Goal: Information Seeking & Learning: Compare options

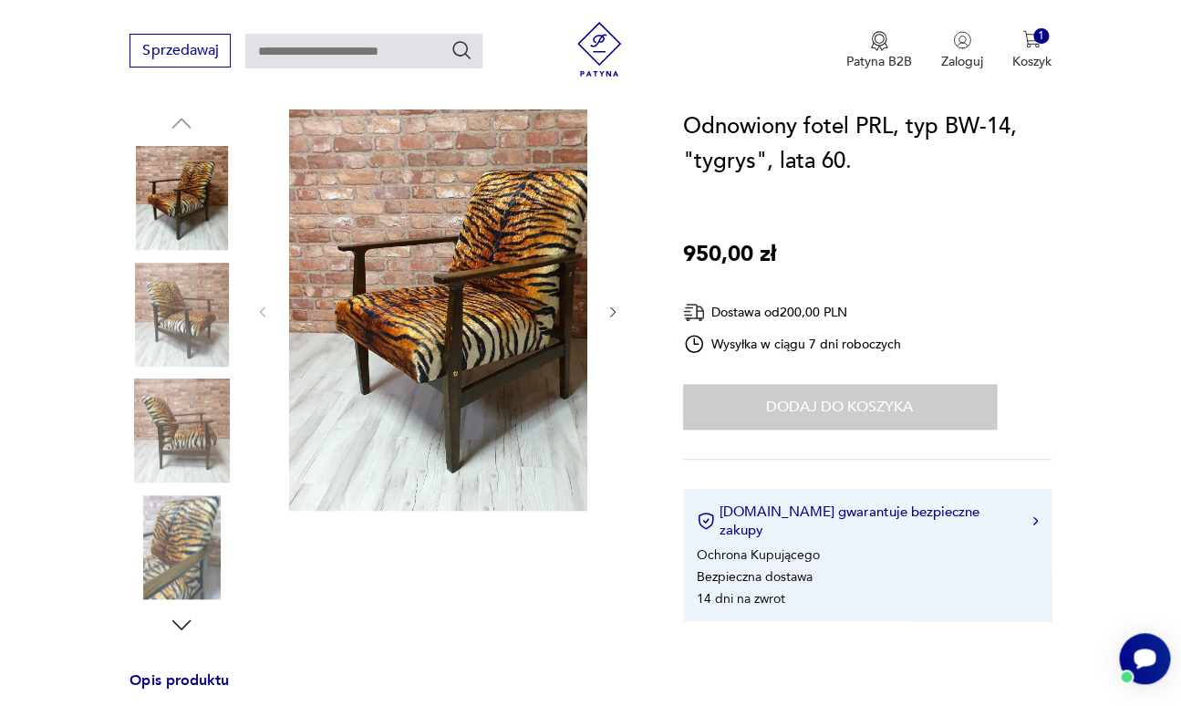
scroll to position [199, 0]
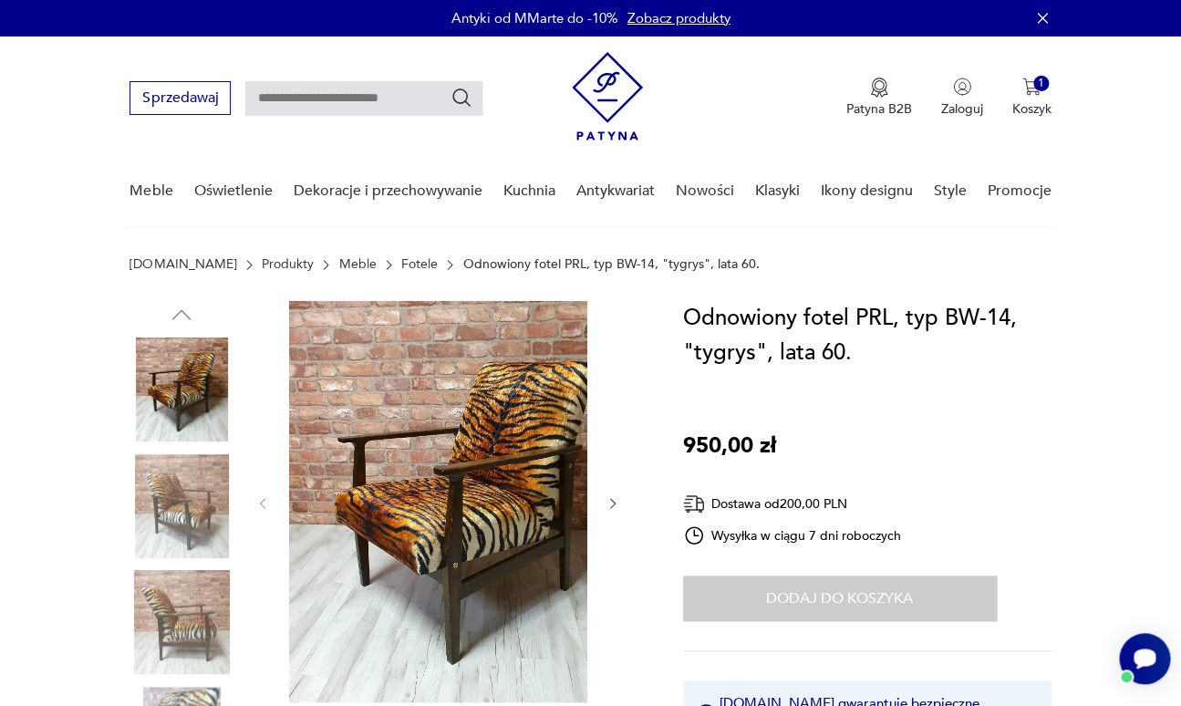
click at [202, 488] on img at bounding box center [181, 506] width 104 height 104
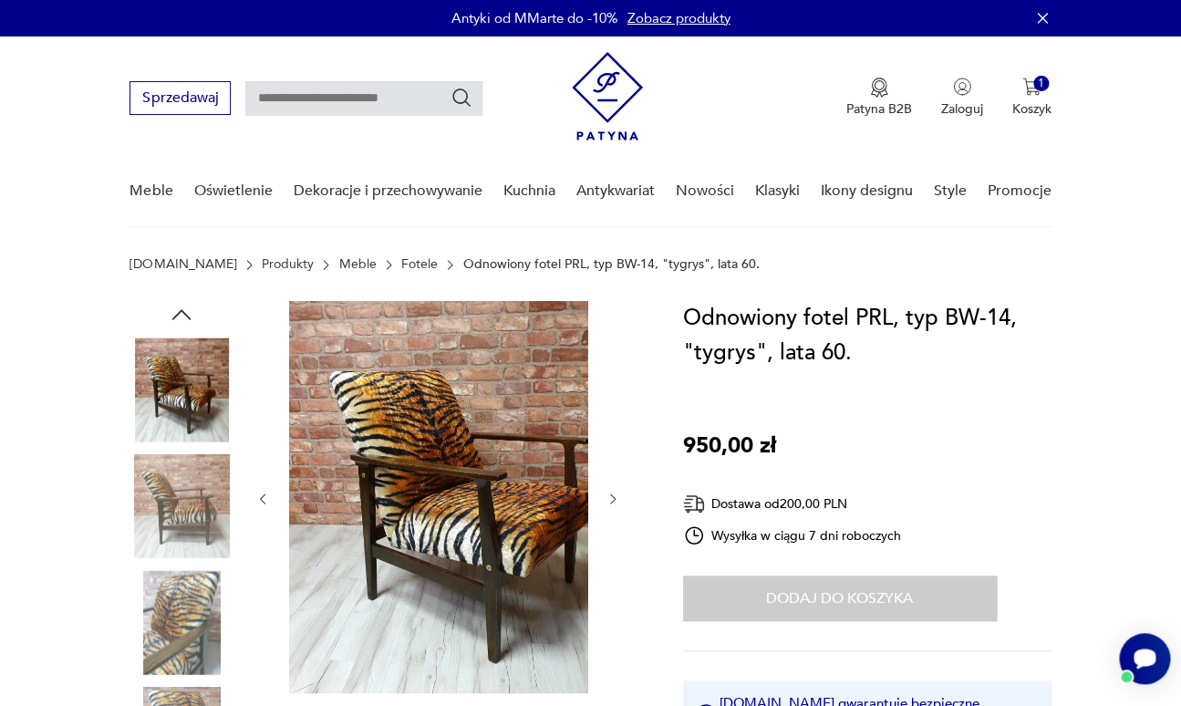
click at [490, 554] on img at bounding box center [467, 497] width 356 height 392
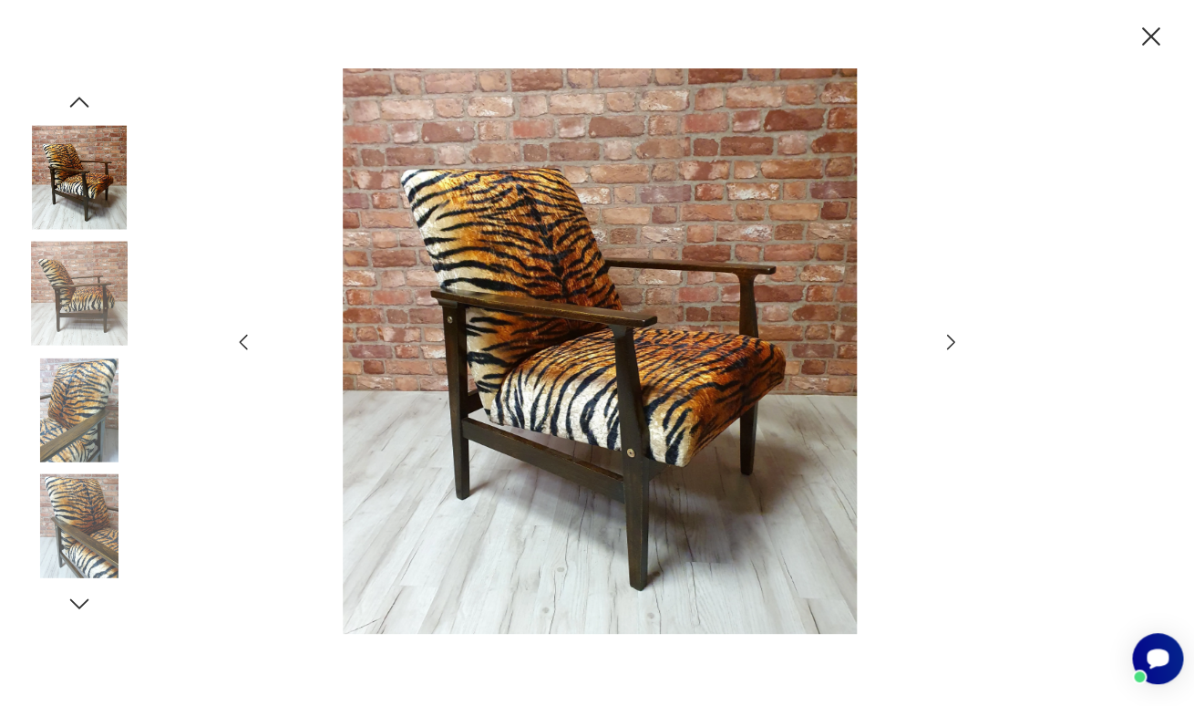
click at [85, 403] on img at bounding box center [79, 409] width 104 height 104
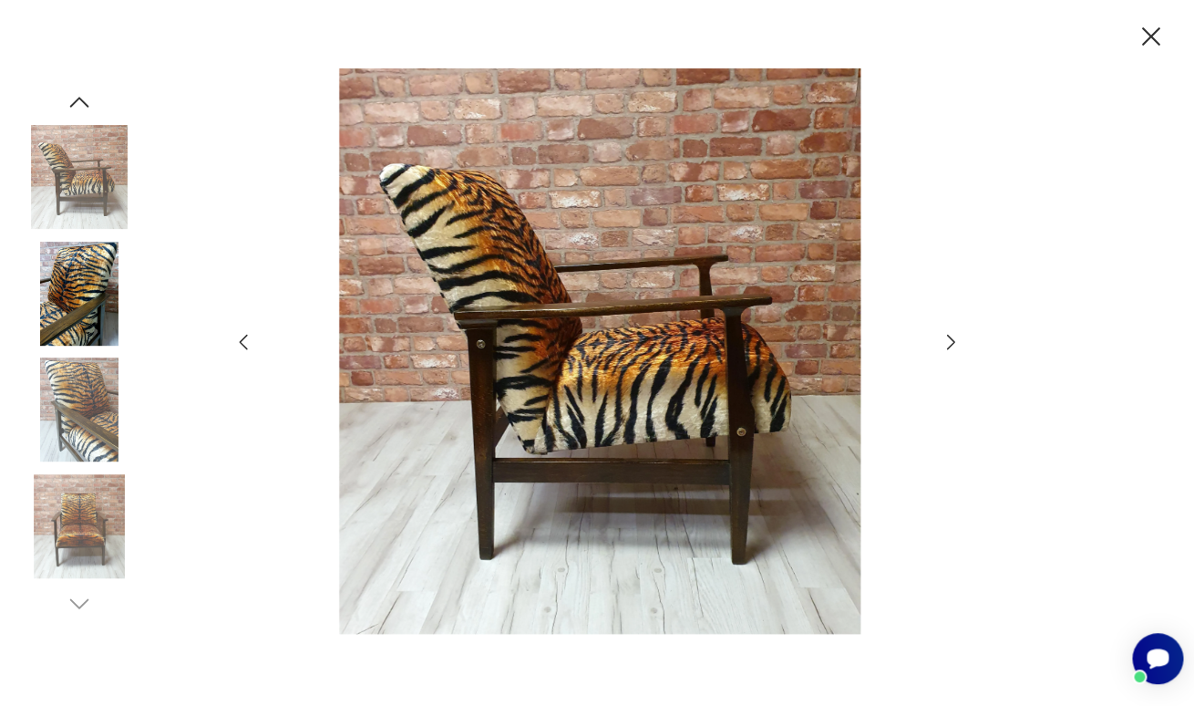
click at [97, 492] on img at bounding box center [79, 526] width 104 height 104
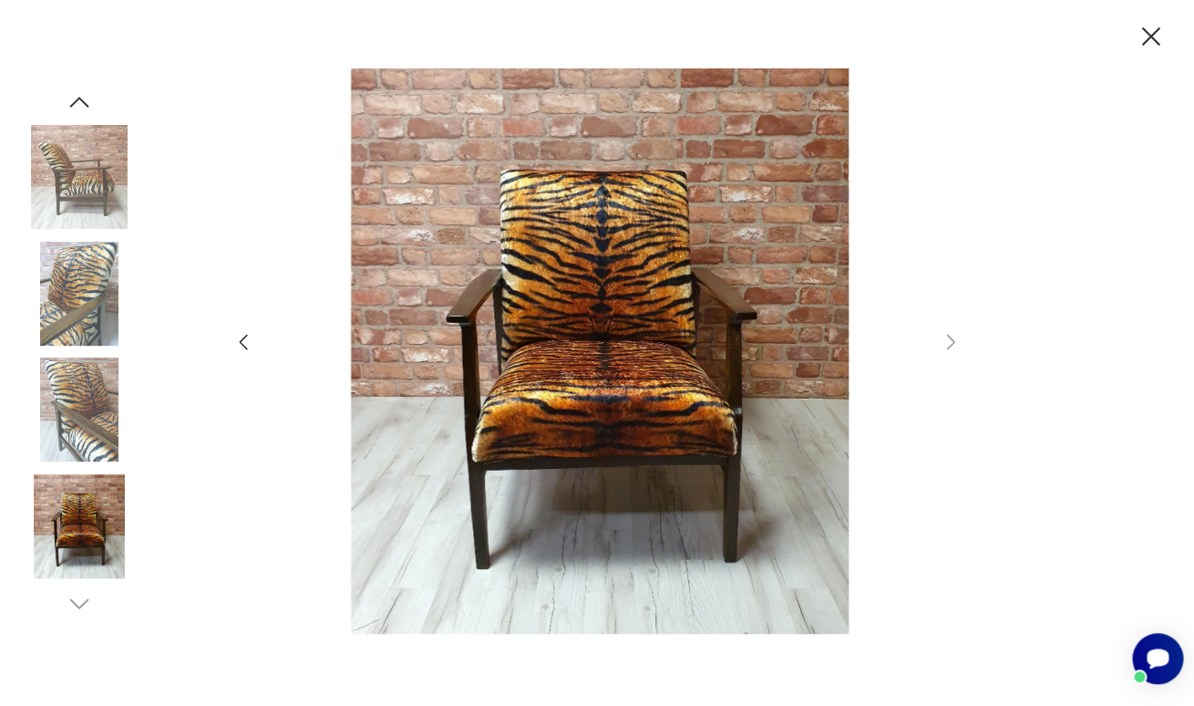
click at [1154, 27] on icon "button" at bounding box center [1151, 37] width 32 height 32
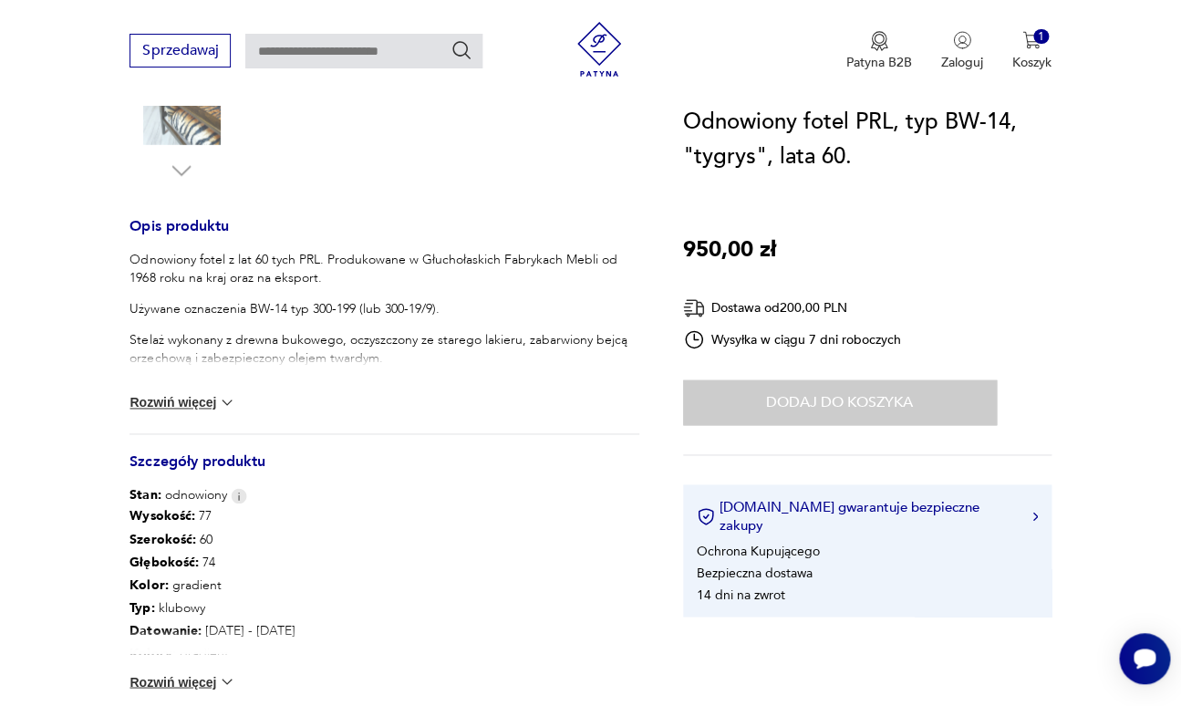
scroll to position [644, 0]
click at [184, 395] on button "Rozwiń więcej" at bounding box center [182, 404] width 106 height 18
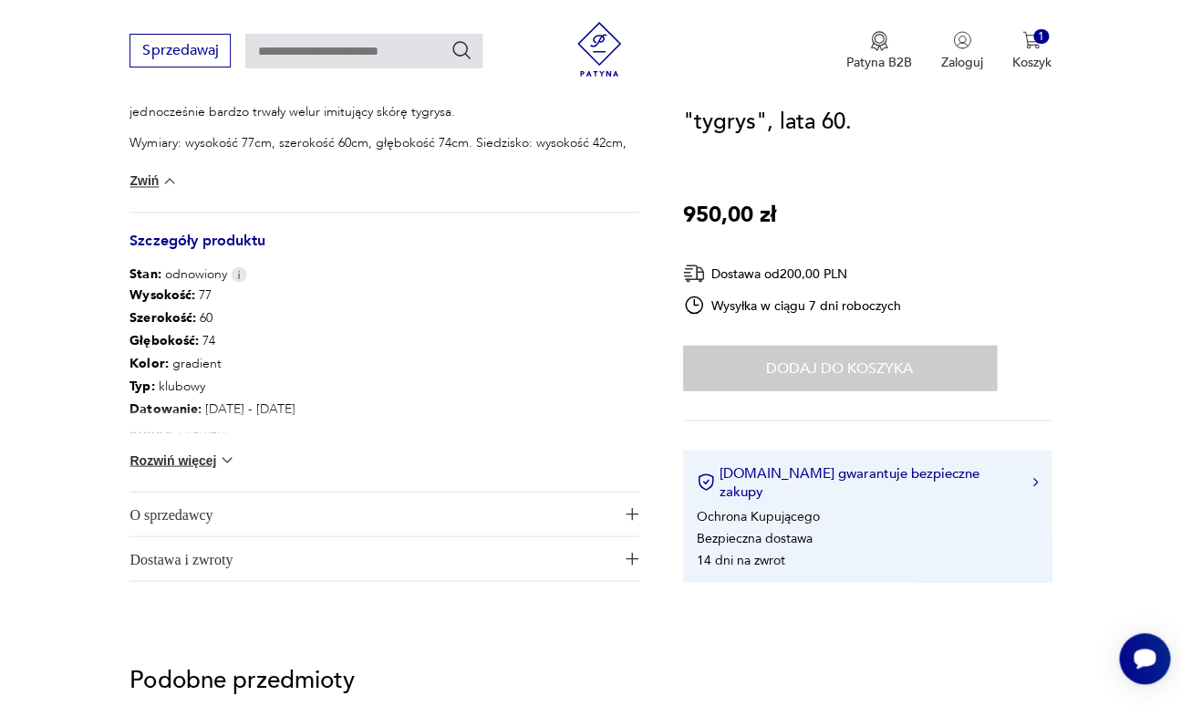
scroll to position [952, 0]
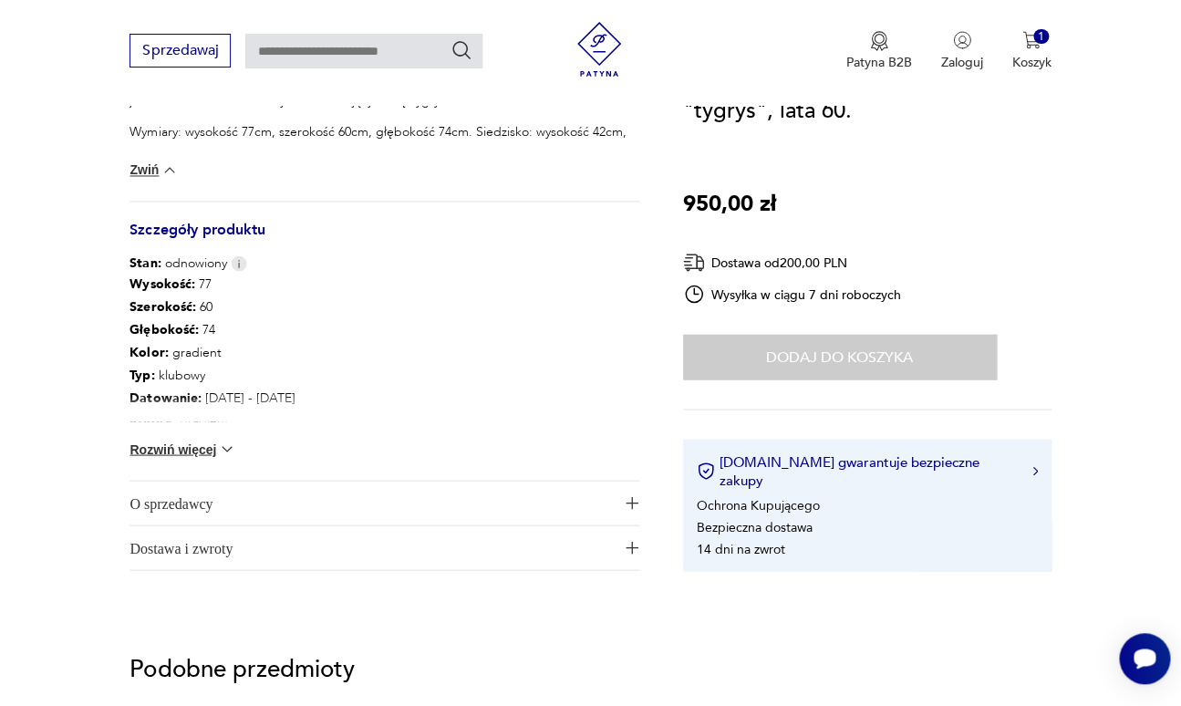
click at [159, 439] on button "Rozwiń więcej" at bounding box center [182, 448] width 106 height 18
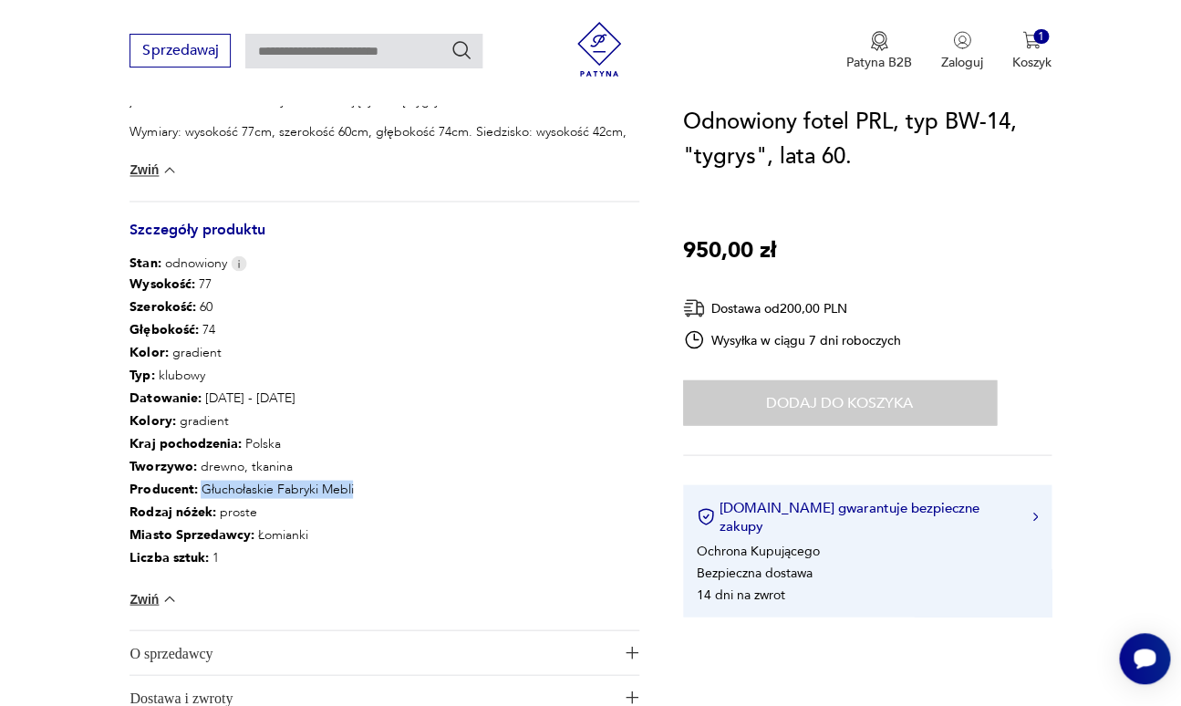
drag, startPoint x: 334, startPoint y: 449, endPoint x: 189, endPoint y: 445, distance: 145.0
click at [189, 477] on p "Producent : Głuchołaskie Fabryki Mebli" at bounding box center [279, 488] width 301 height 23
copy p "Głuchołaskie Fabryki Mebli"
click at [530, 449] on div "Wysokość : 77 Szerokość : 60 Głębokość : 74 Kolor: gradient Typ : klubowy Datow…" at bounding box center [383, 450] width 509 height 357
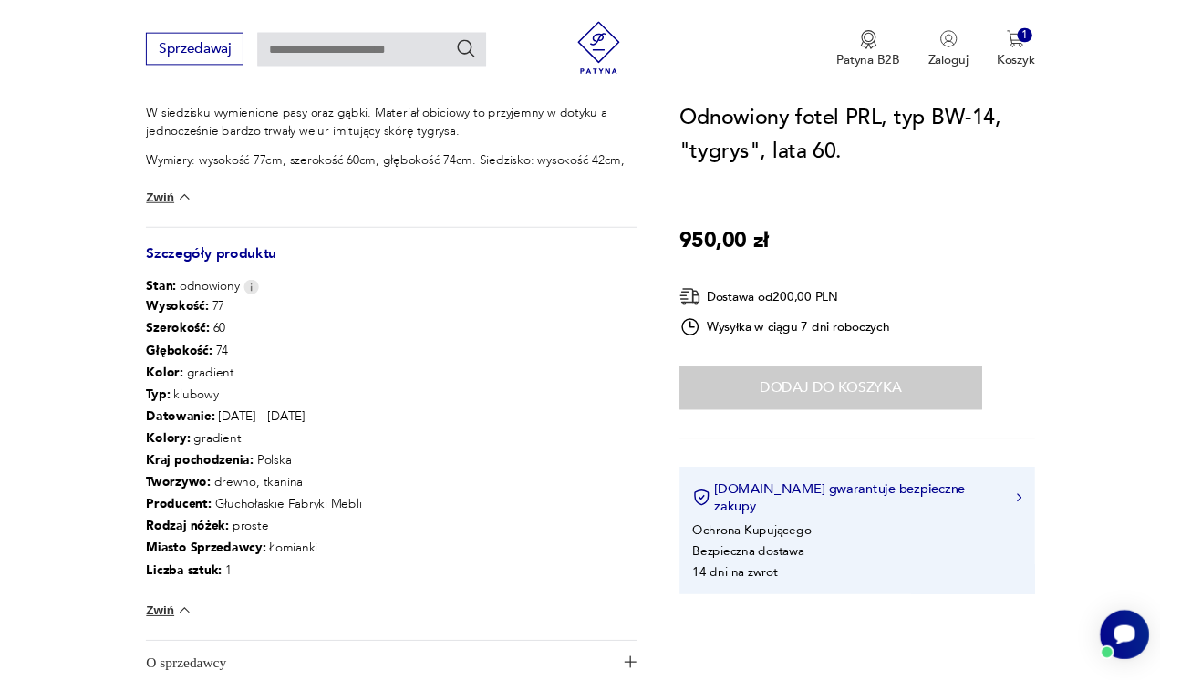
scroll to position [0, 0]
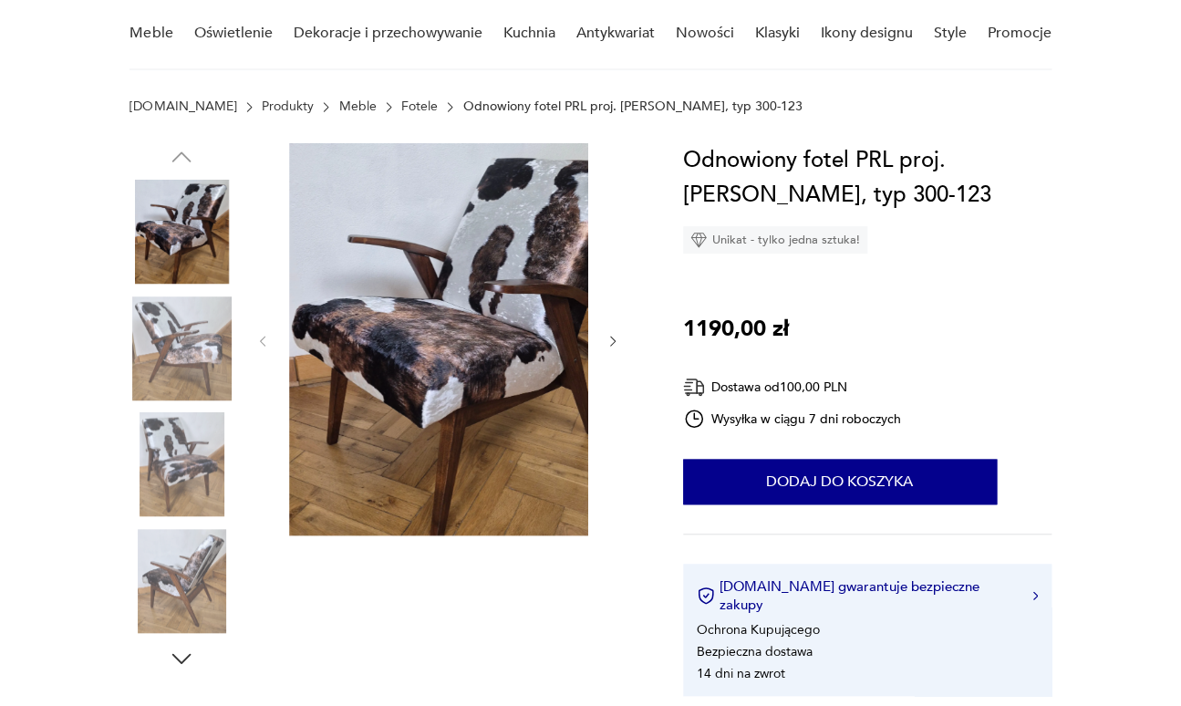
scroll to position [158, 0]
click at [191, 335] on img at bounding box center [181, 348] width 104 height 104
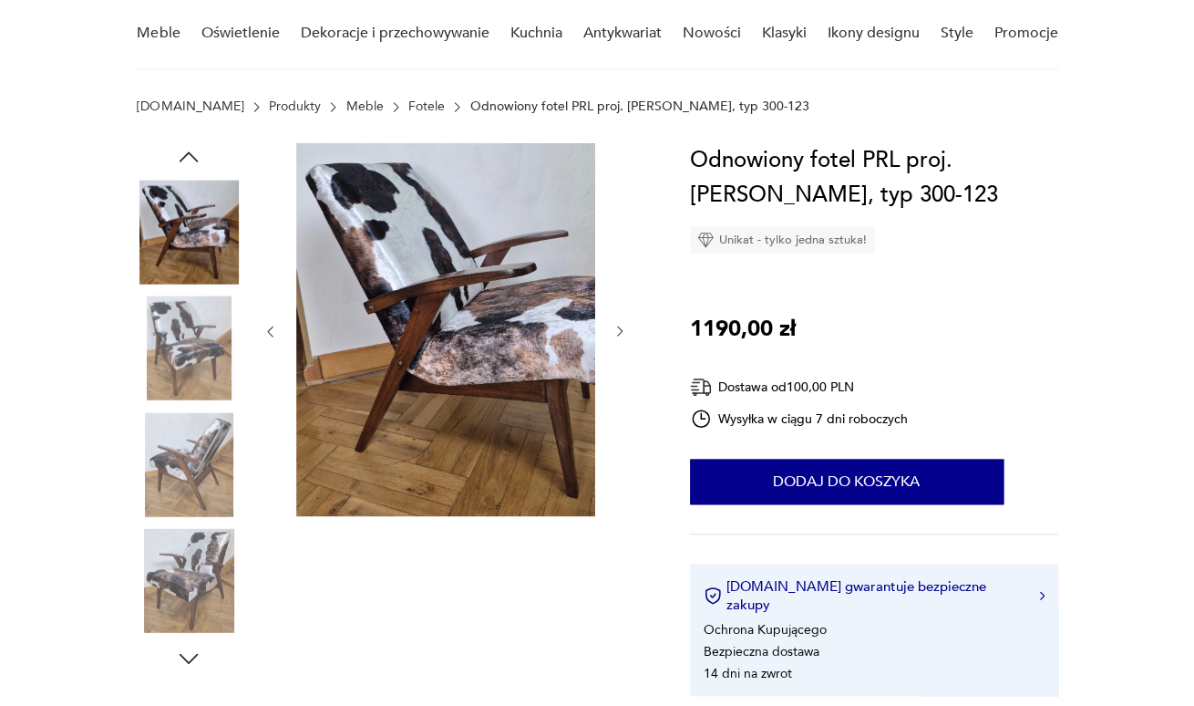
scroll to position [0, 0]
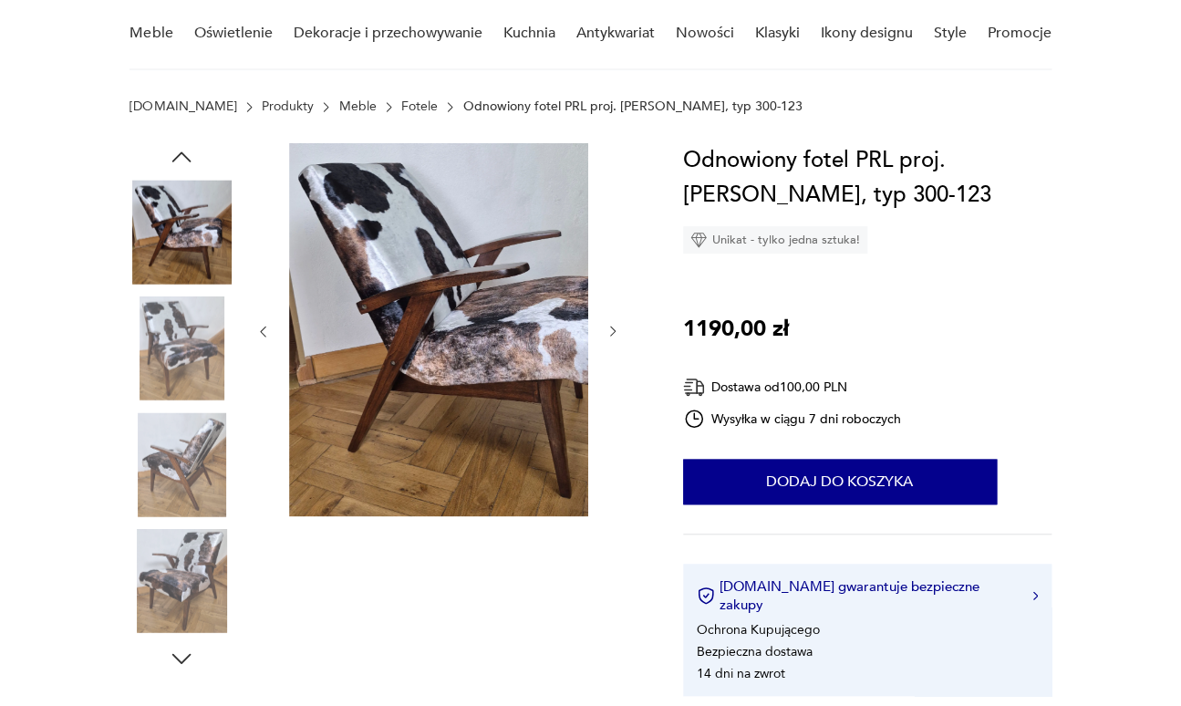
click at [476, 322] on img at bounding box center [467, 329] width 356 height 373
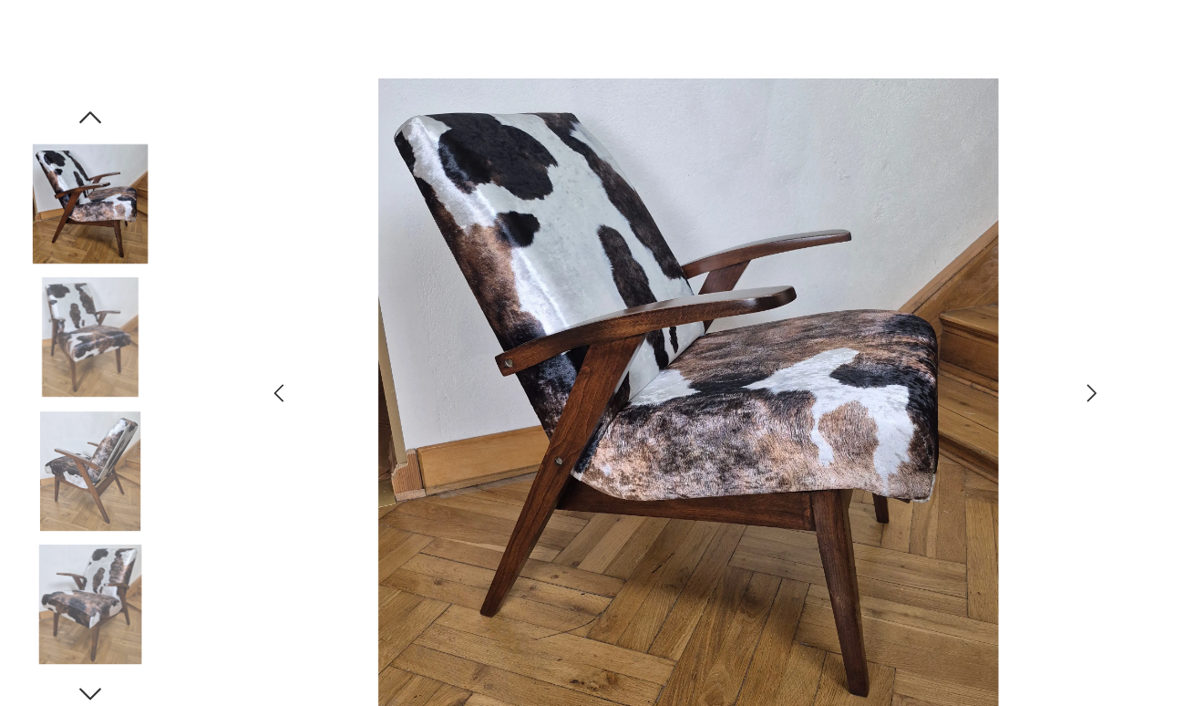
click at [964, 247] on div at bounding box center [597, 353] width 1194 height 706
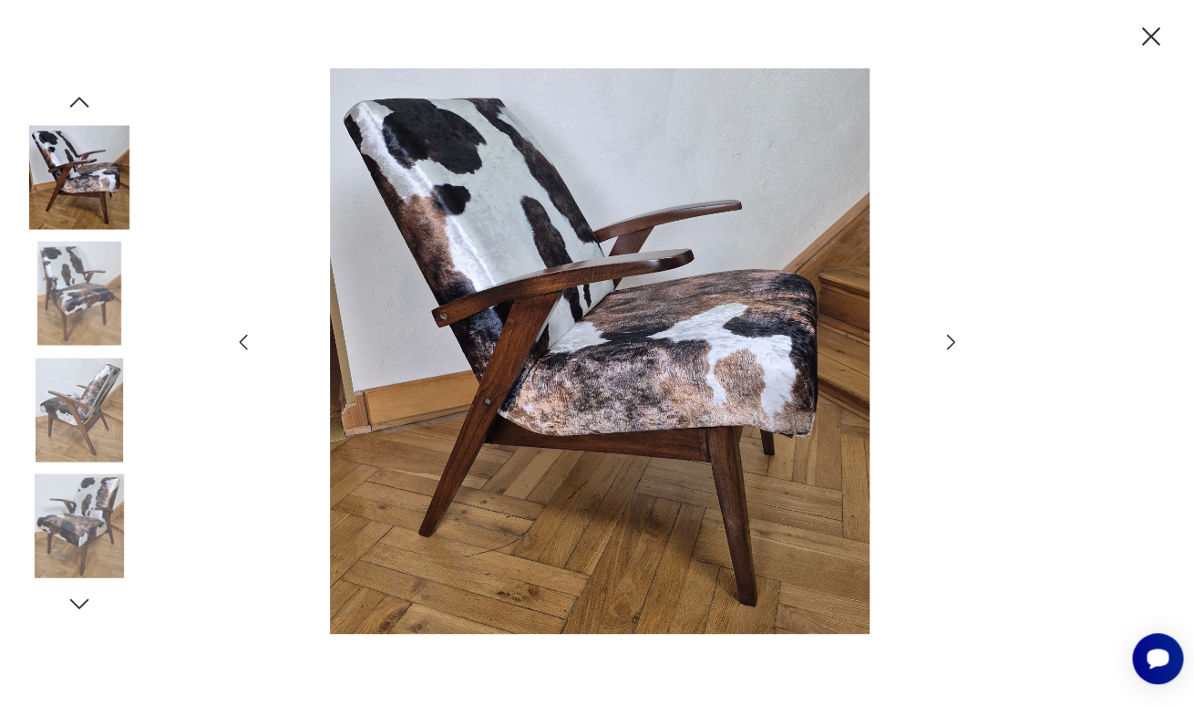
click at [1157, 45] on icon "button" at bounding box center [1151, 37] width 32 height 32
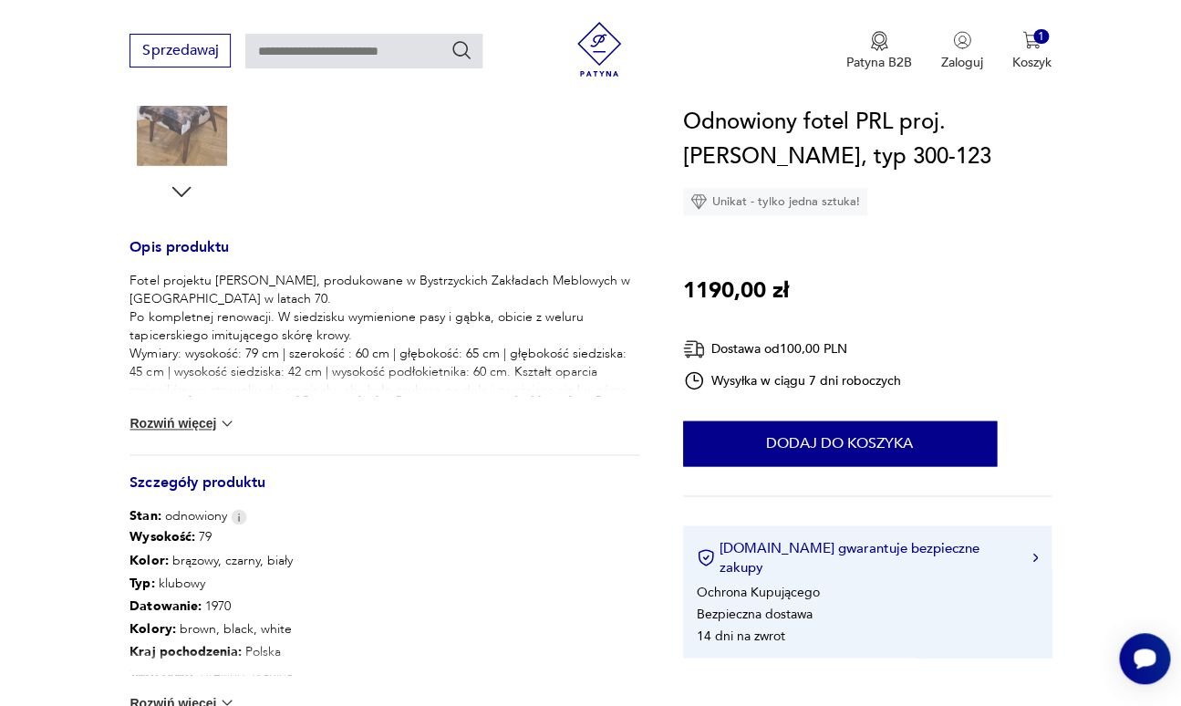
scroll to position [645, 0]
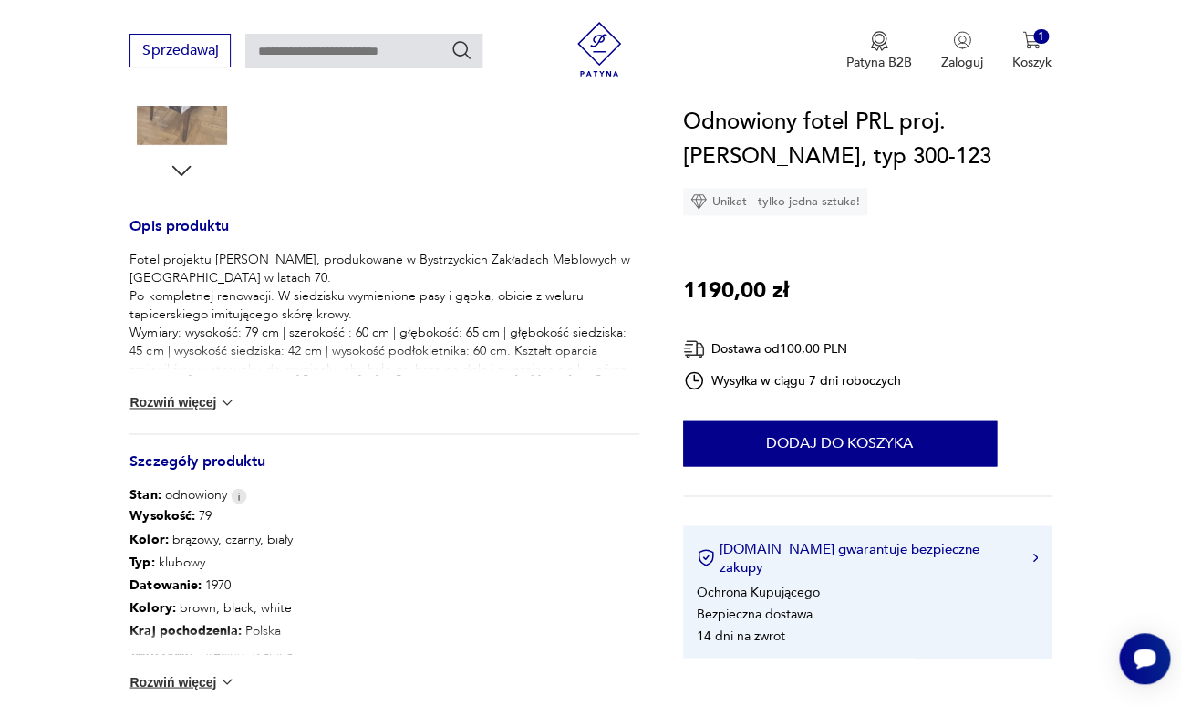
click at [364, 330] on p "Fotel projektu [PERSON_NAME], produkowane w Bystrzyckich Zakładach Meblowych w …" at bounding box center [383, 360] width 509 height 219
click at [165, 375] on div "Fotel projektu [PERSON_NAME], produkowane w Bystrzyckich Zakładach Meblowych w …" at bounding box center [383, 342] width 509 height 182
click at [181, 393] on button "Rozwiń więcej" at bounding box center [182, 402] width 106 height 18
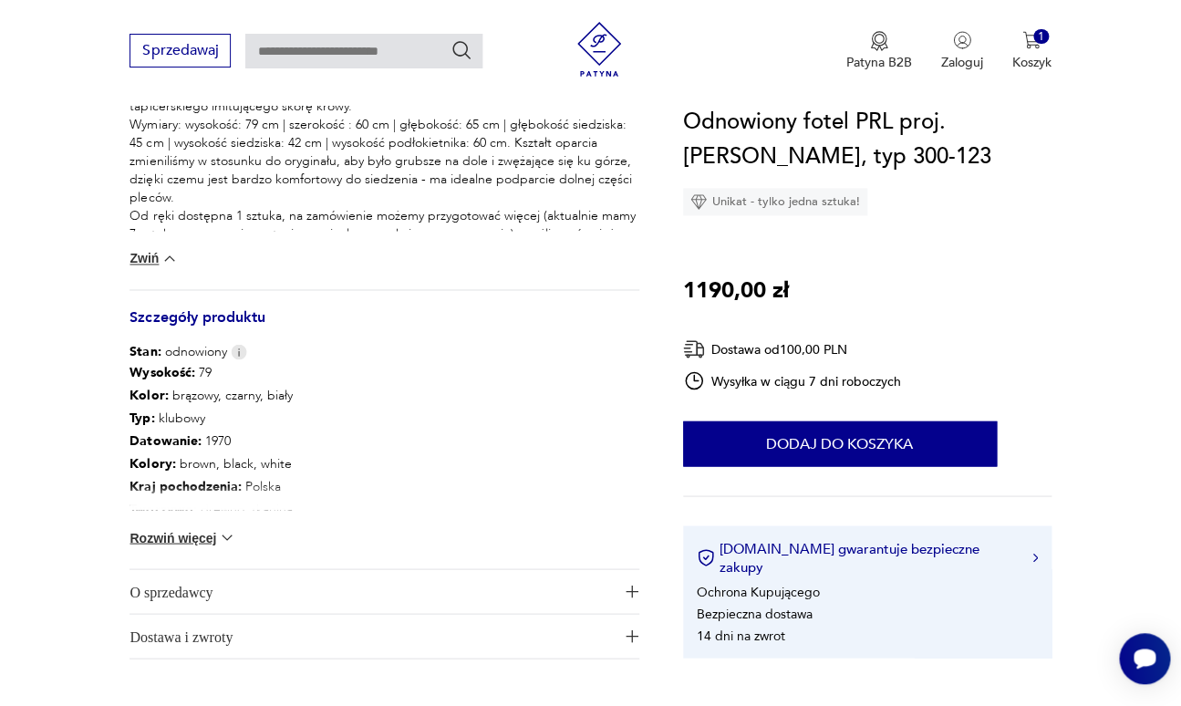
scroll to position [854, 0]
click at [181, 527] on button "Rozwiń więcej" at bounding box center [182, 536] width 106 height 18
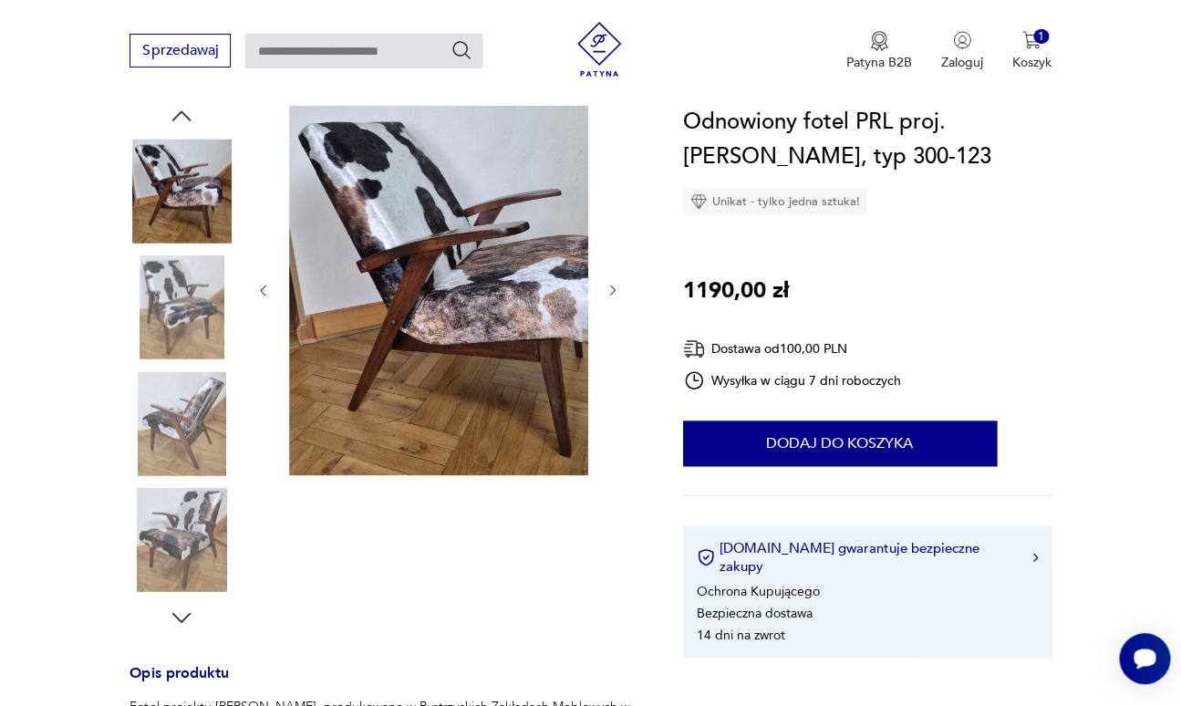
scroll to position [197, 0]
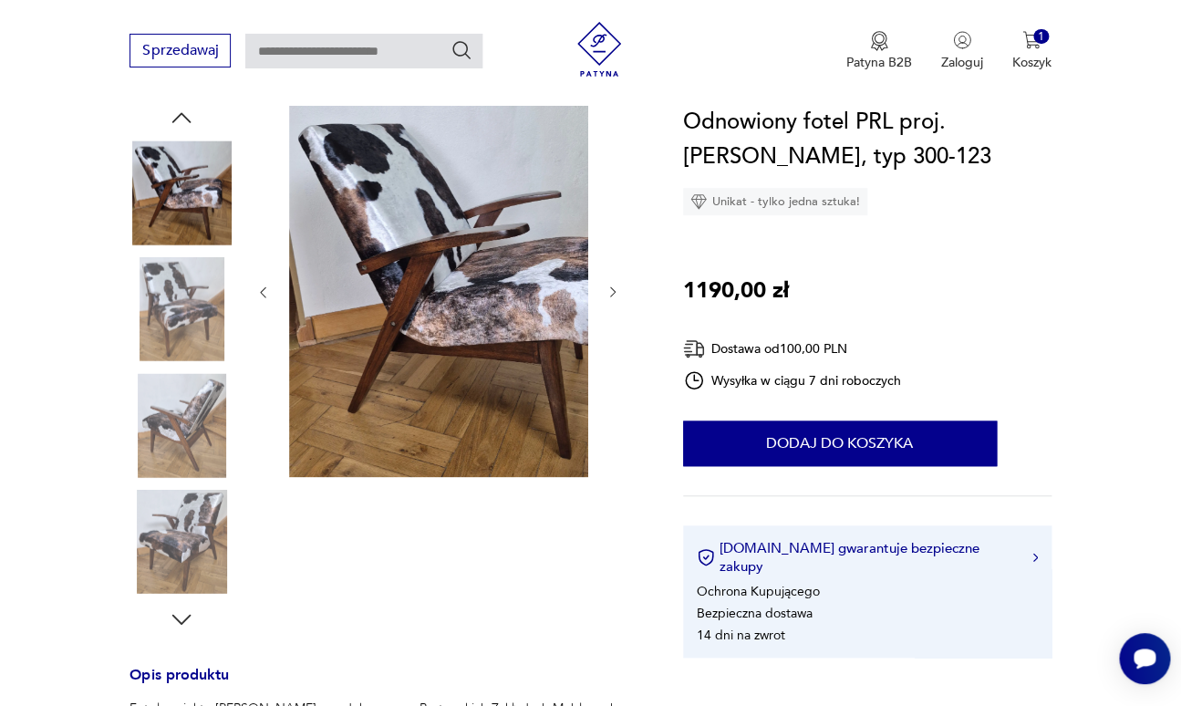
click at [178, 510] on img at bounding box center [181, 542] width 104 height 104
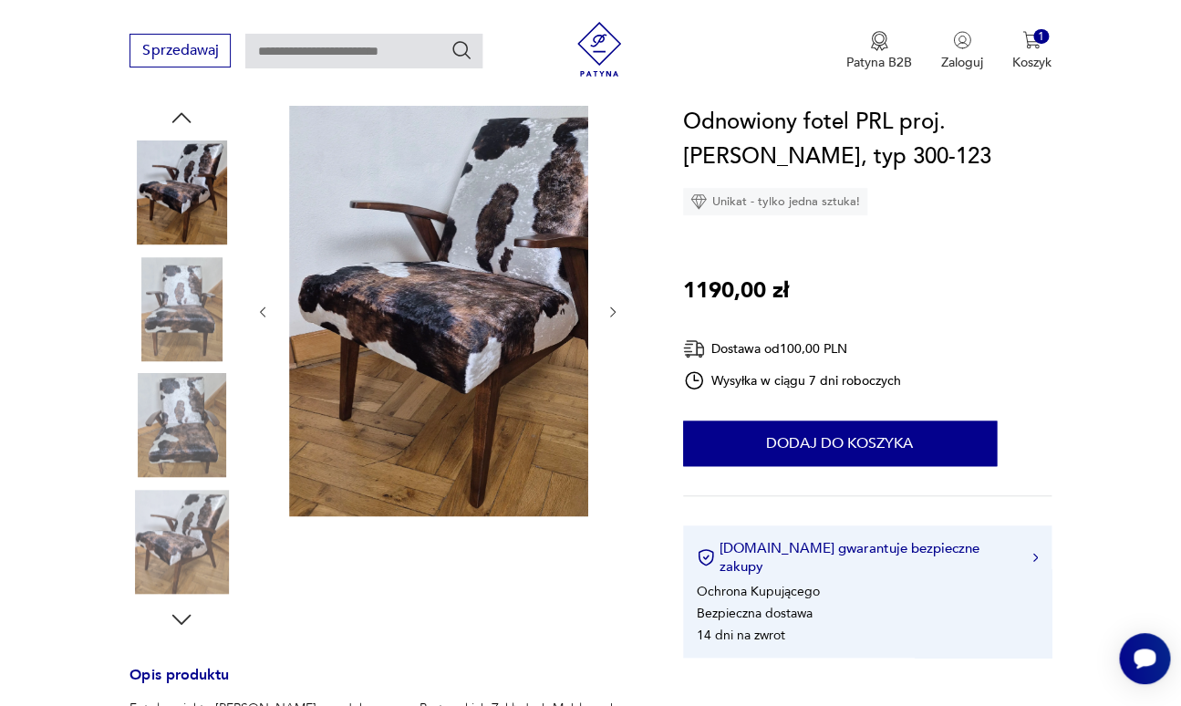
click at [176, 373] on img at bounding box center [181, 425] width 104 height 104
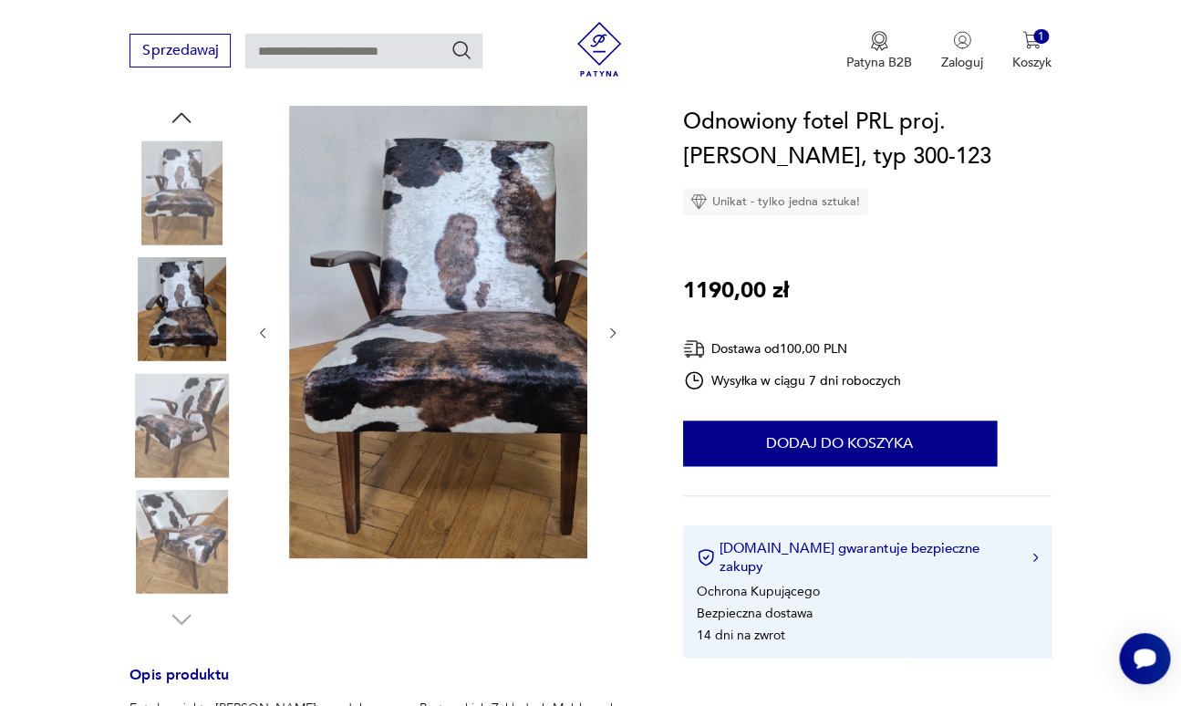
click at [465, 416] on img at bounding box center [467, 331] width 356 height 454
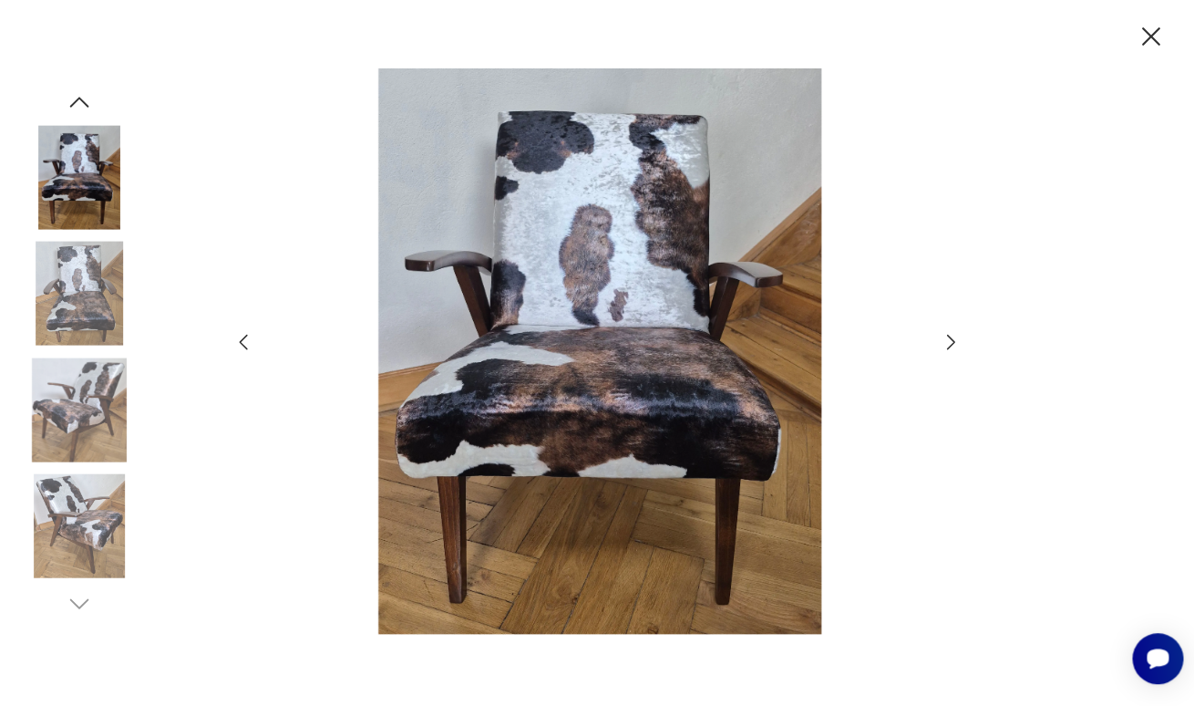
click at [1167, 41] on icon "button" at bounding box center [1151, 37] width 32 height 32
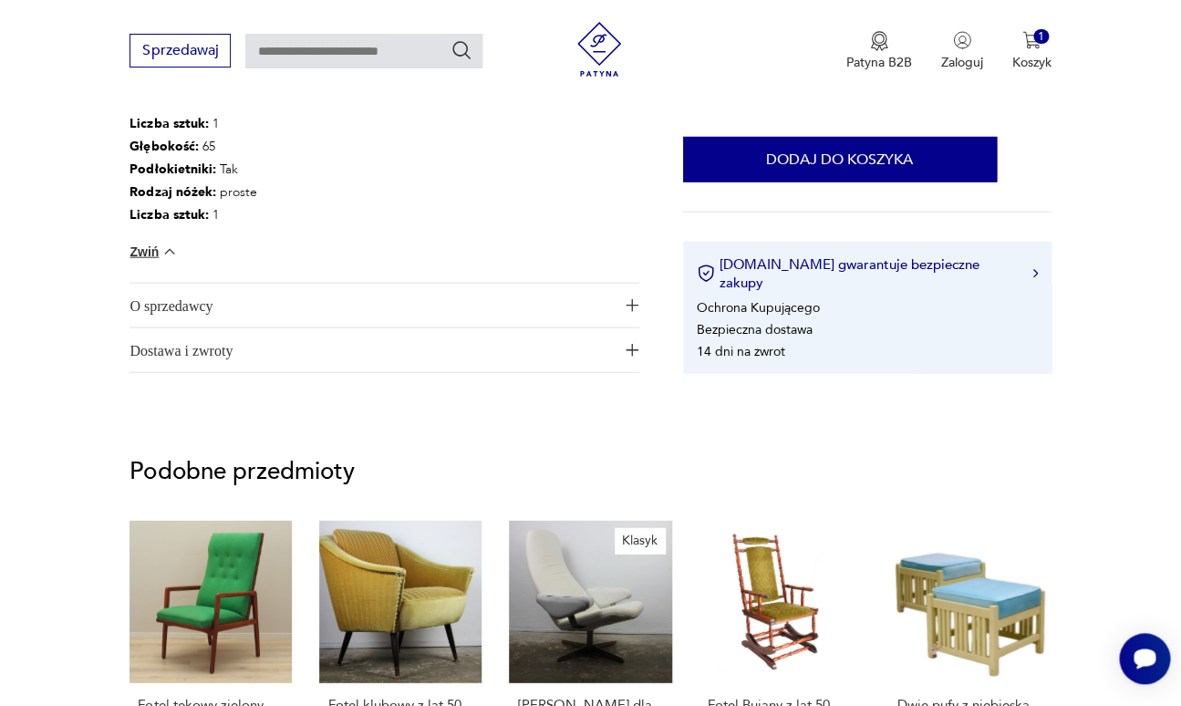
scroll to position [1351, 0]
click at [228, 285] on span "O sprzedawcy" at bounding box center [371, 306] width 484 height 44
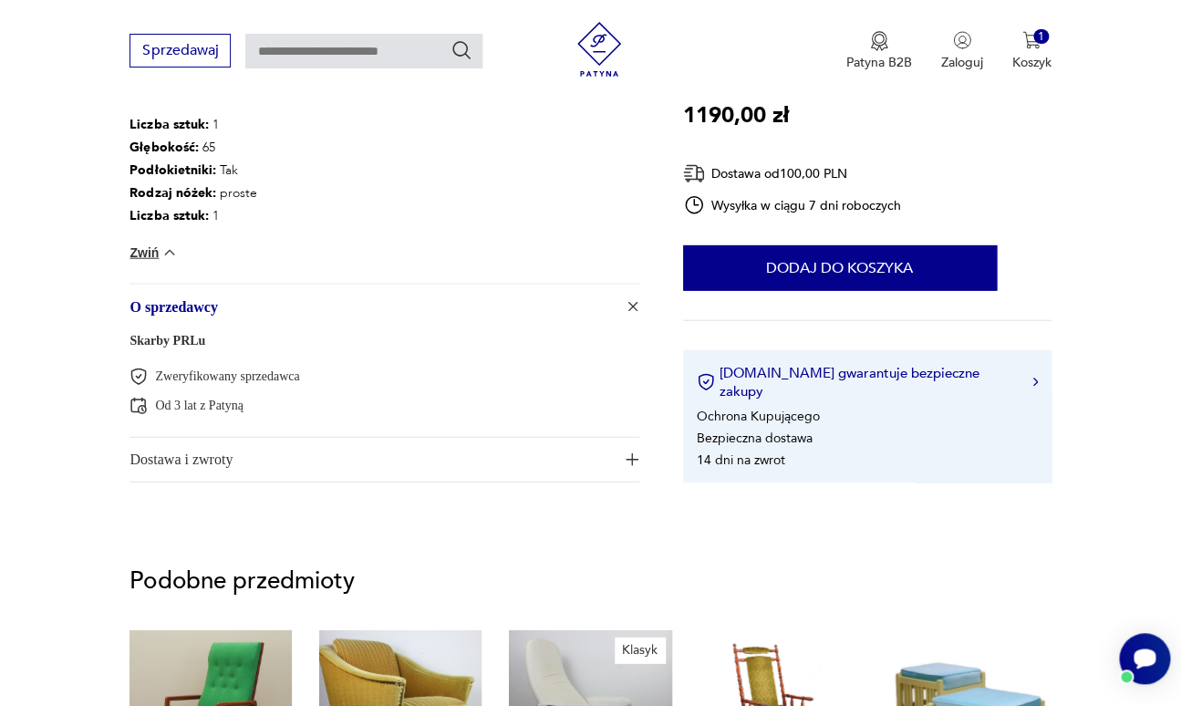
click at [165, 334] on link "Skarby PRLu" at bounding box center [167, 341] width 76 height 14
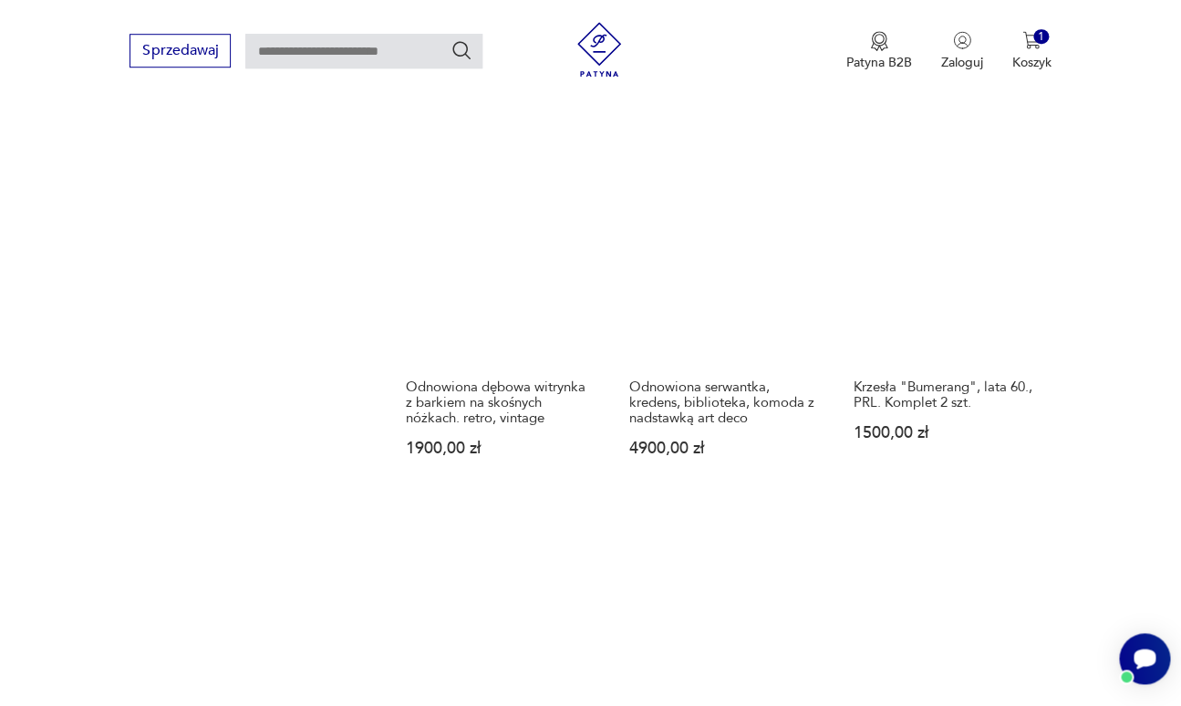
scroll to position [1634, 0]
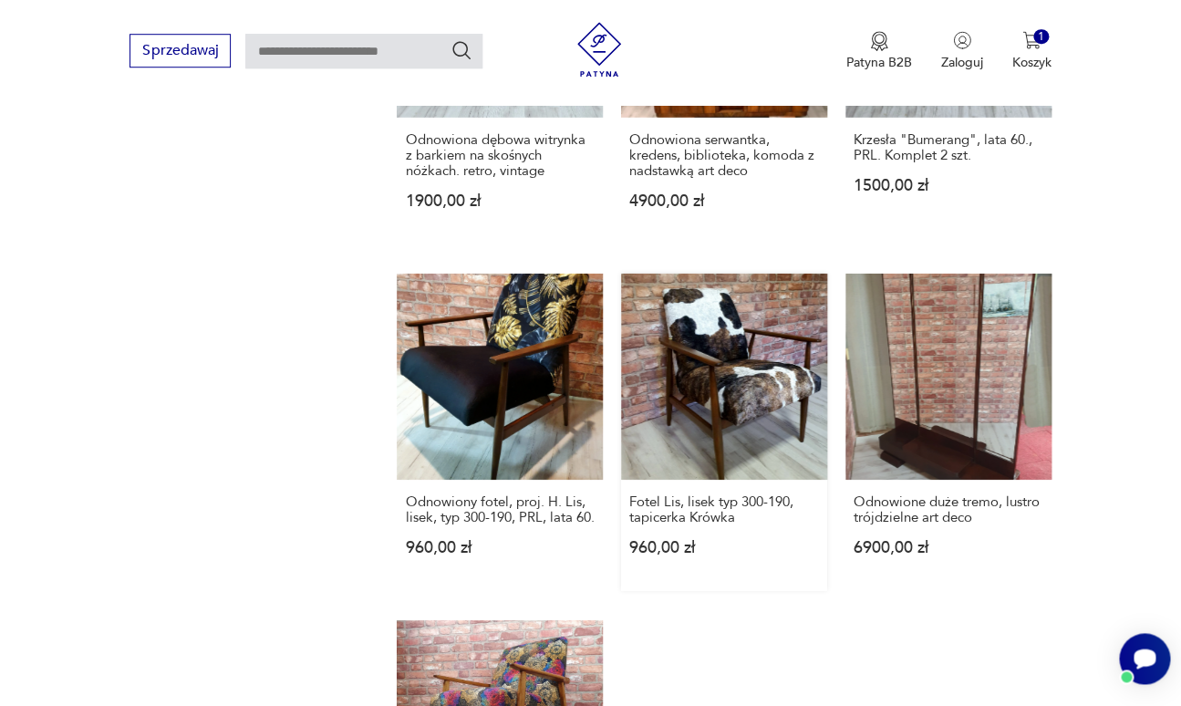
click at [687, 319] on link "Fotel Lis, lisek typ 300-190, tapicerka Krówka 960,00 zł" at bounding box center [724, 431] width 206 height 317
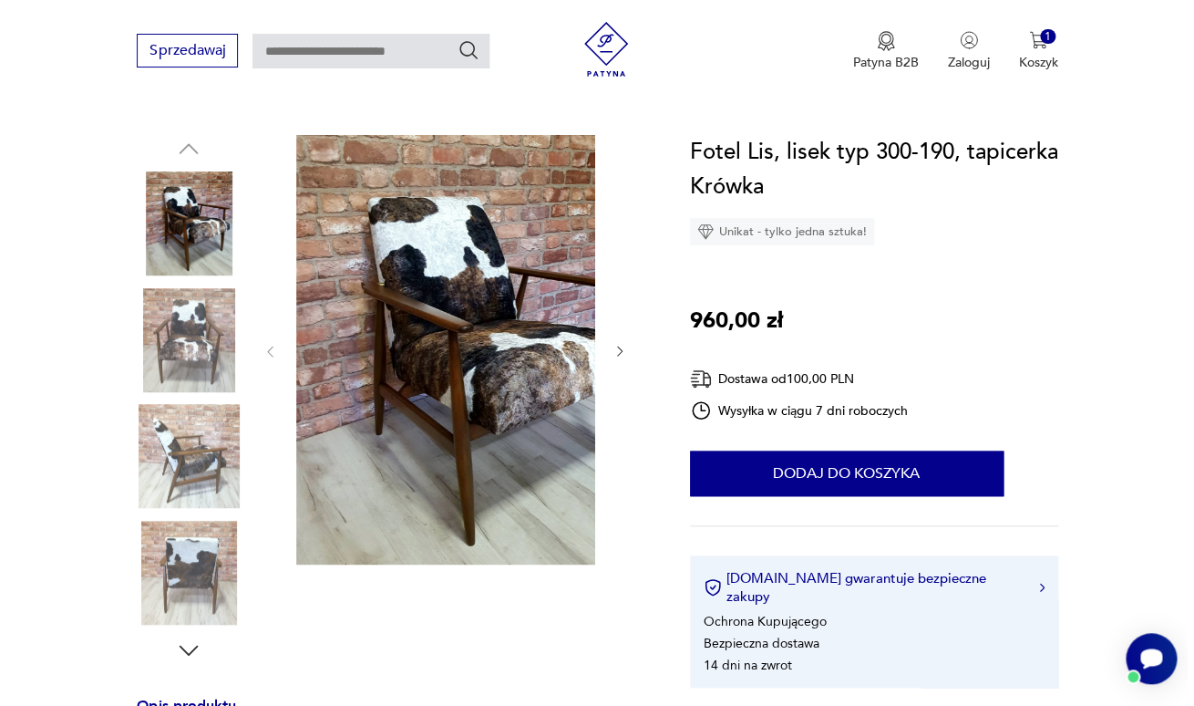
scroll to position [153, 0]
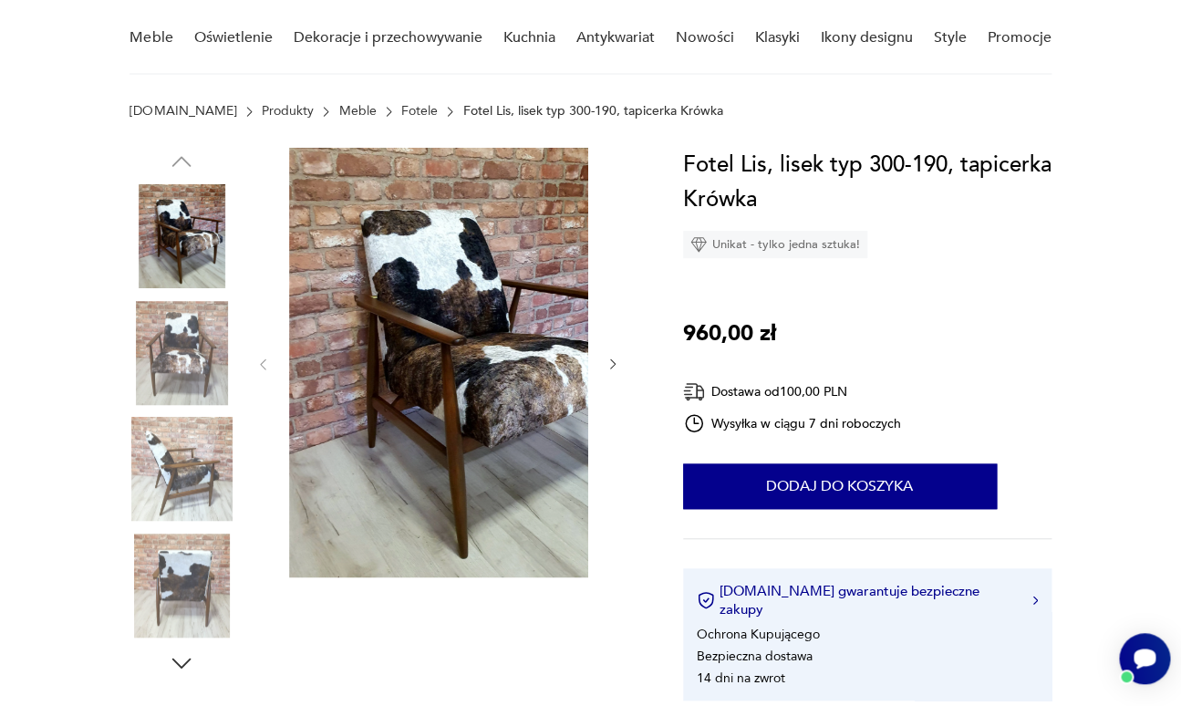
click at [483, 396] on img at bounding box center [467, 362] width 356 height 429
